Goal: Navigation & Orientation: Find specific page/section

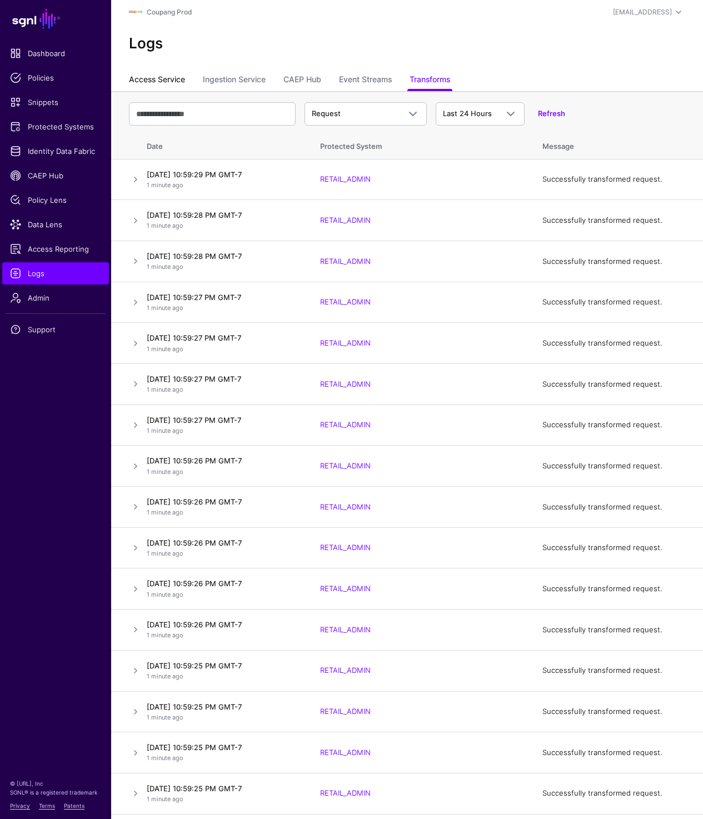
click at [155, 83] on link "Access Service" at bounding box center [157, 80] width 56 height 21
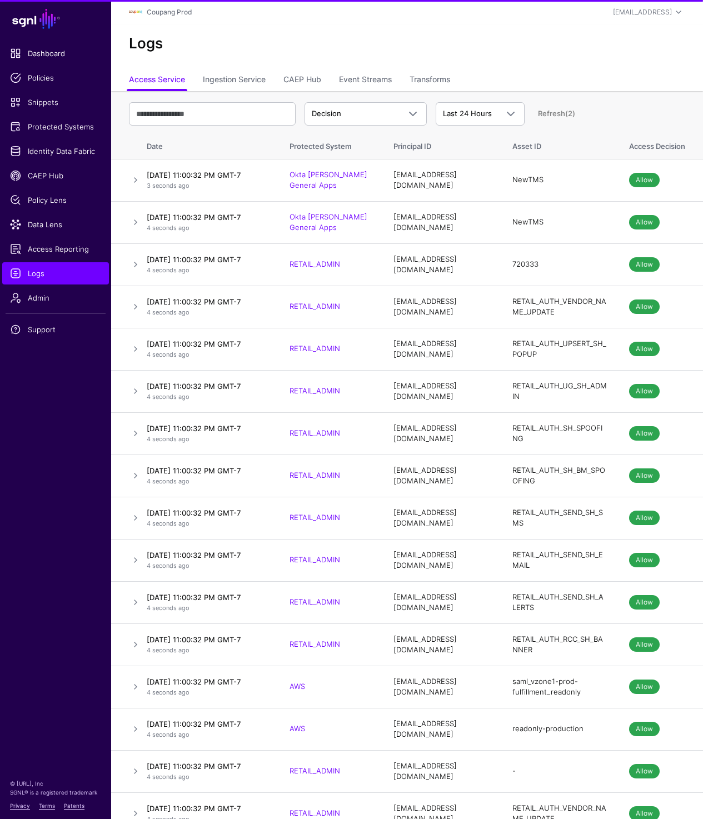
scroll to position [3412, 0]
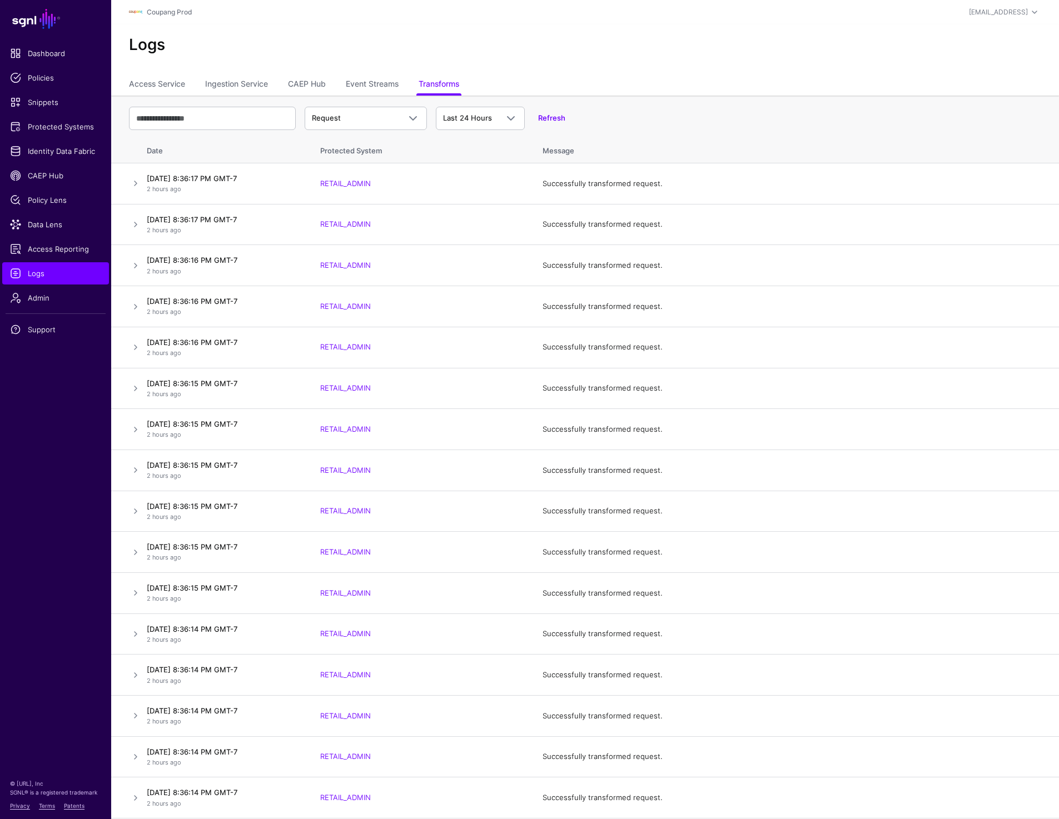
click at [614, 17] on div "Coupang Prod" at bounding box center [433, 12] width 608 height 13
